Goal: Information Seeking & Learning: Learn about a topic

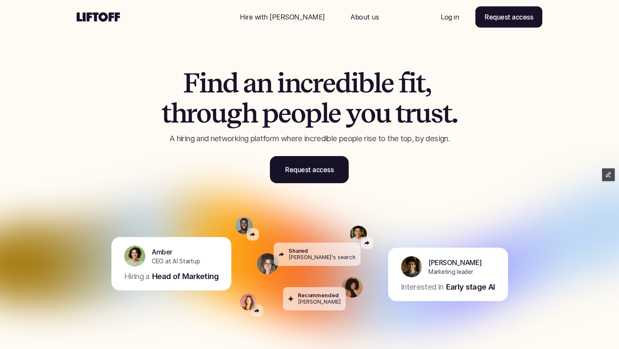
click at [296, 11] on div "Nav Link" at bounding box center [283, 17] width 106 height 20
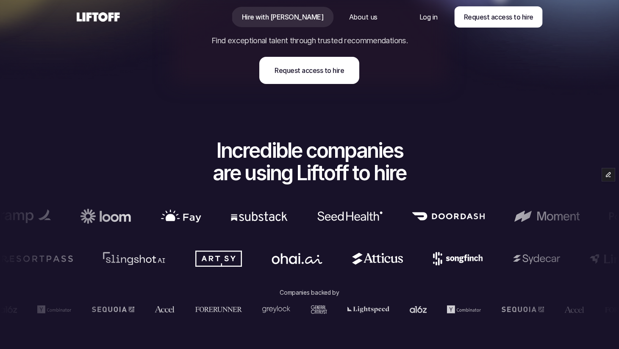
scroll to position [396, 0]
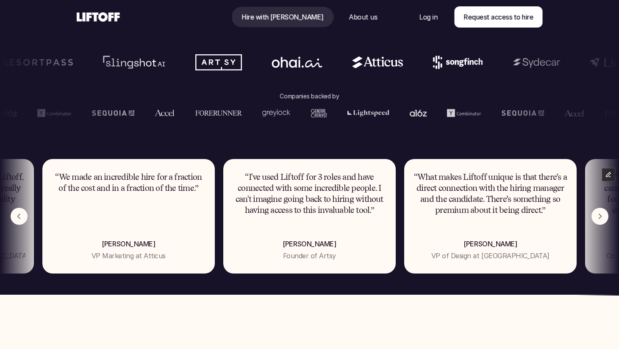
scroll to position [431, 0]
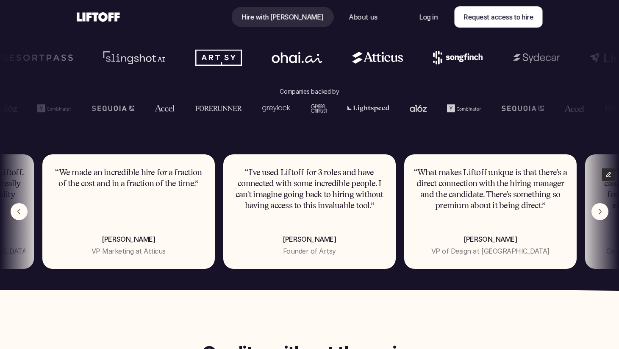
click at [597, 214] on img "Next" at bounding box center [600, 211] width 17 height 17
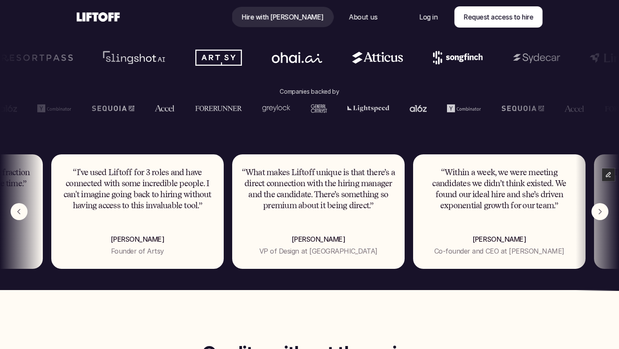
click at [597, 214] on img "Next" at bounding box center [600, 211] width 17 height 17
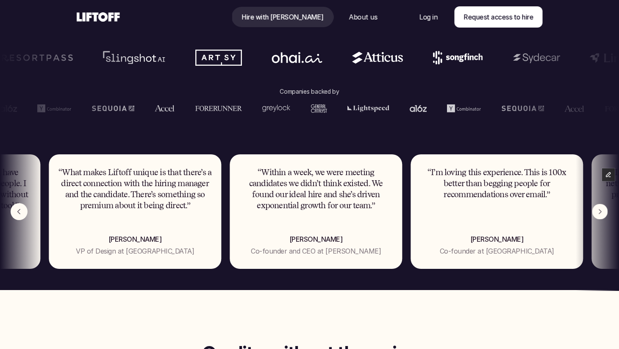
click at [597, 214] on img "Next" at bounding box center [600, 212] width 16 height 16
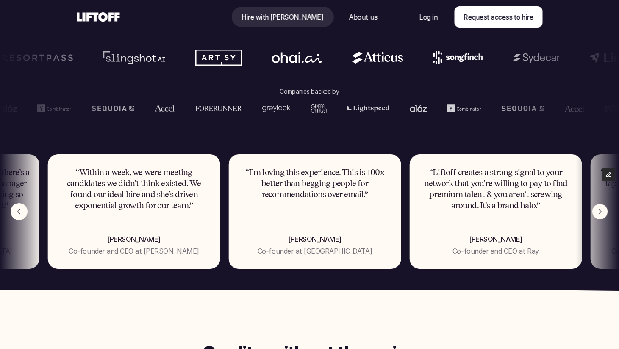
click at [597, 214] on img "Next" at bounding box center [599, 211] width 15 height 15
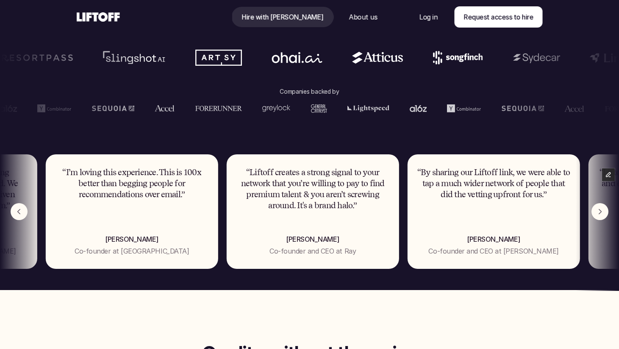
click at [597, 214] on img "Next" at bounding box center [600, 211] width 17 height 17
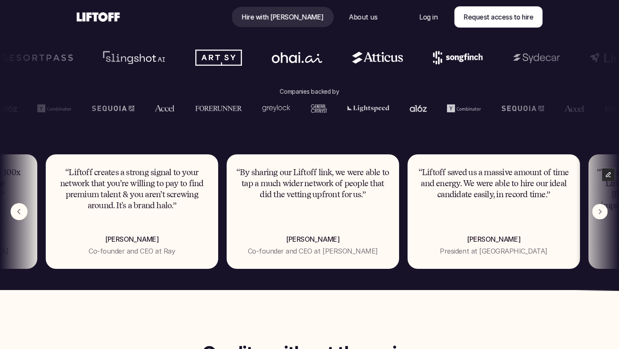
click at [597, 214] on img "Next" at bounding box center [600, 212] width 16 height 16
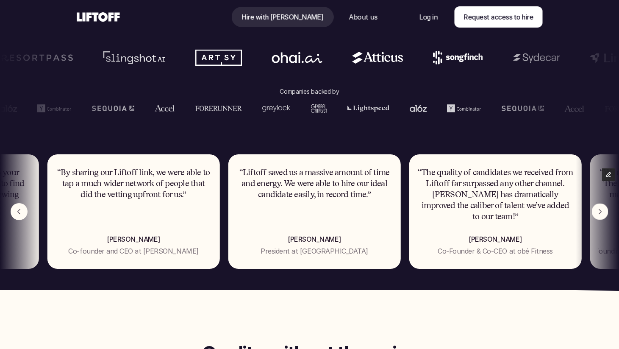
click at [597, 214] on img "Next" at bounding box center [600, 211] width 17 height 17
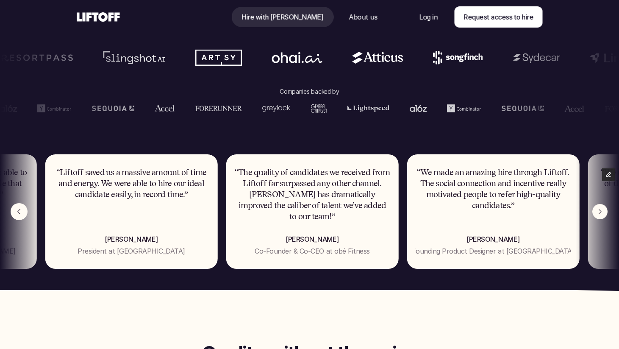
click at [597, 214] on img "Next" at bounding box center [599, 211] width 15 height 15
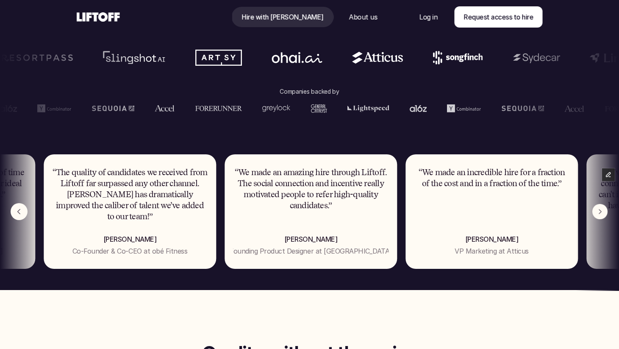
click at [597, 214] on img "Next" at bounding box center [599, 211] width 15 height 15
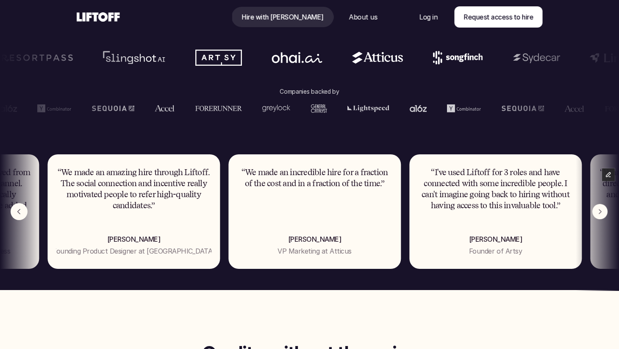
click at [597, 214] on img "Next" at bounding box center [599, 211] width 15 height 15
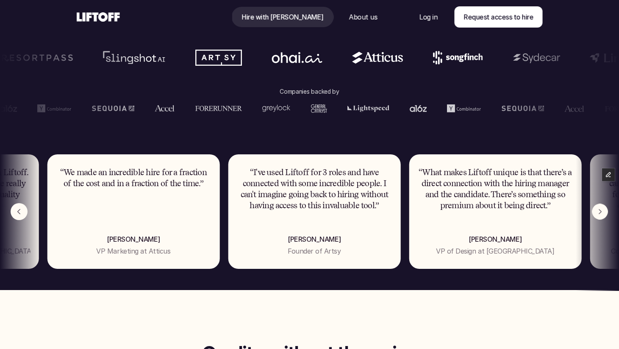
click at [597, 214] on img "Next" at bounding box center [600, 212] width 16 height 16
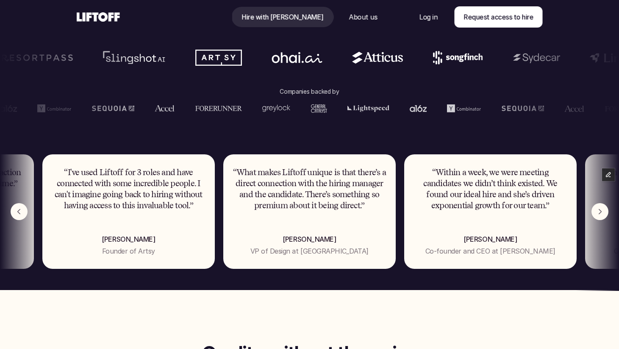
scroll to position [0, 0]
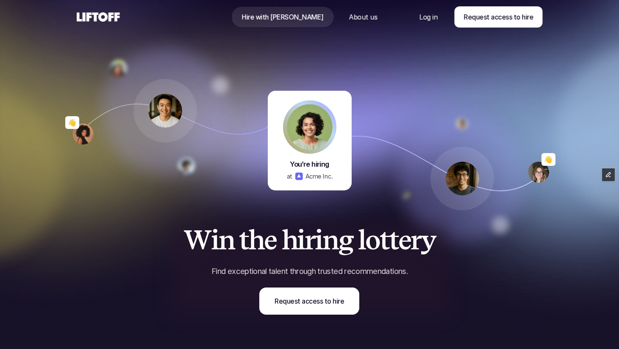
click at [103, 16] on icon at bounding box center [99, 17] width 44 height 10
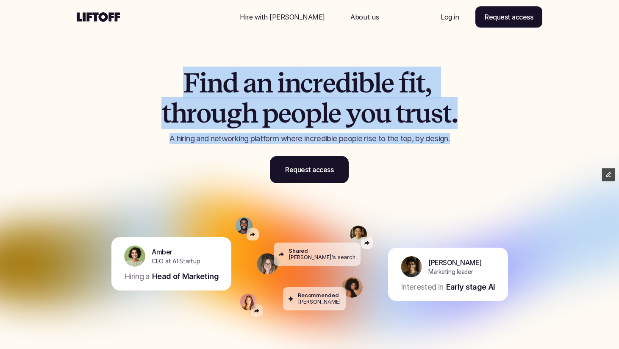
drag, startPoint x: 186, startPoint y: 82, endPoint x: 492, endPoint y: 164, distance: 317.0
click at [492, 164] on div "F i n d a n i n c r e d i b l e f i t , t h r o u g h p e o p l e y o u t r u s…" at bounding box center [310, 105] width 508 height 200
copy div "F i n d a n i n c r e d i b l e f i t , t h r o u g h p e o p l e y o u t r u s…"
click at [444, 100] on span "t" at bounding box center [446, 113] width 9 height 30
